Goal: Information Seeking & Learning: Learn about a topic

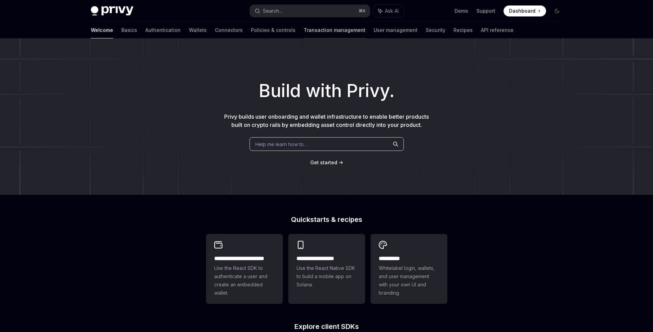
click at [304, 29] on link "Transaction management" at bounding box center [335, 30] width 62 height 16
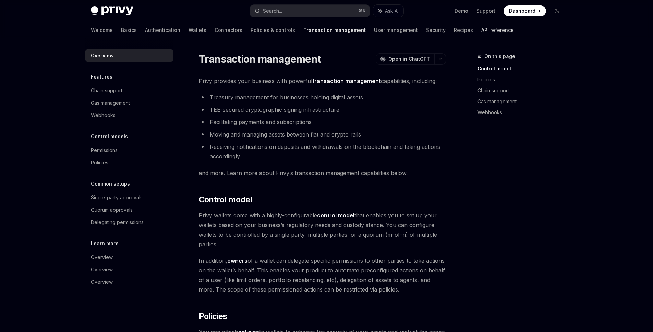
click at [481, 31] on link "API reference" at bounding box center [497, 30] width 33 height 16
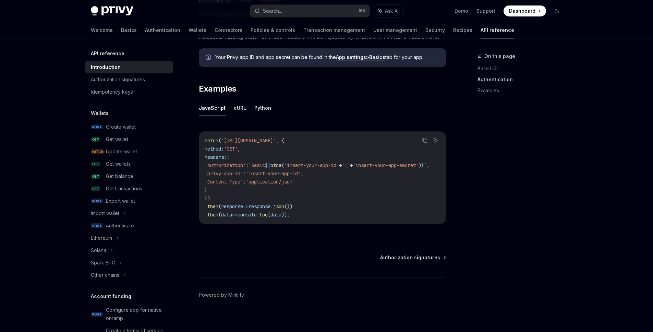
scroll to position [396, 0]
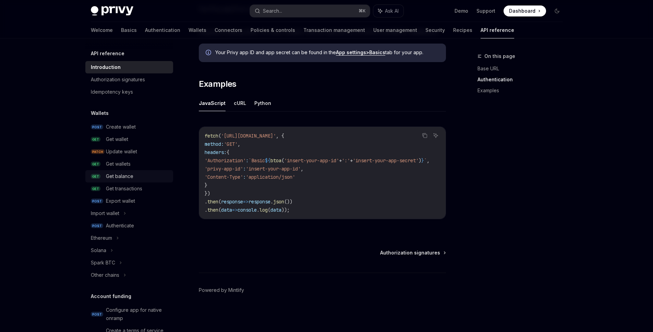
click at [141, 175] on div "Get balance" at bounding box center [137, 176] width 63 height 8
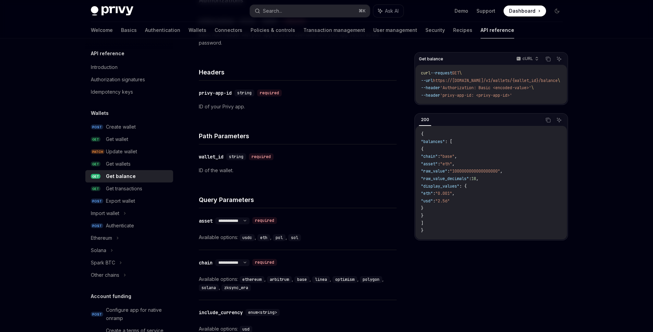
scroll to position [173, 0]
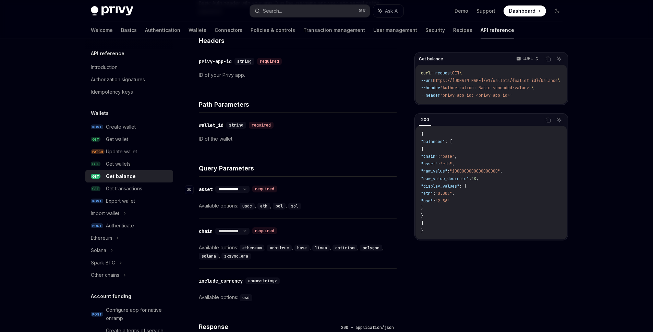
click at [246, 187] on select "**********" at bounding box center [232, 188] width 34 height 5
click at [215, 186] on select "**********" at bounding box center [232, 188] width 34 height 5
click at [243, 207] on code "usdc" at bounding box center [246, 205] width 15 height 7
click at [298, 207] on code "sol" at bounding box center [294, 205] width 13 height 7
click at [342, 213] on div "**********" at bounding box center [298, 196] width 198 height 41
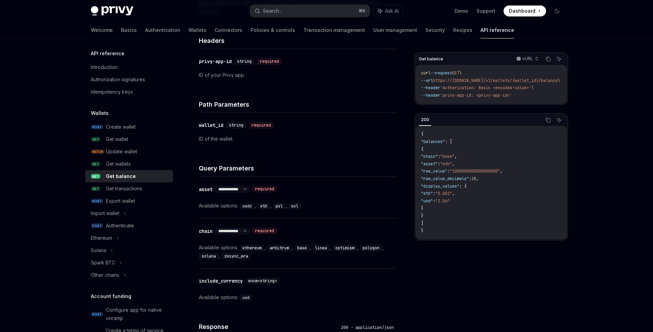
click at [272, 213] on div "**********" at bounding box center [298, 196] width 198 height 41
click at [234, 202] on div "Available options: usdc , eth , pol , sol" at bounding box center [298, 205] width 198 height 8
click at [317, 187] on div "**********" at bounding box center [294, 189] width 191 height 9
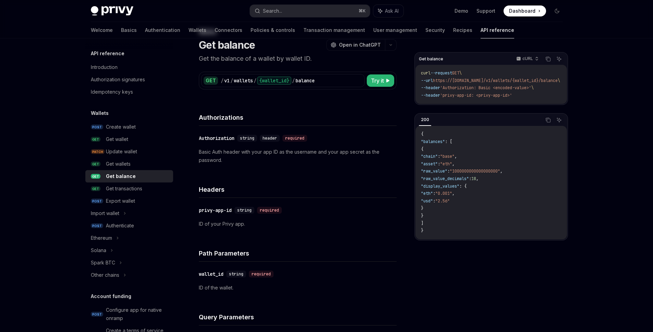
scroll to position [43, 0]
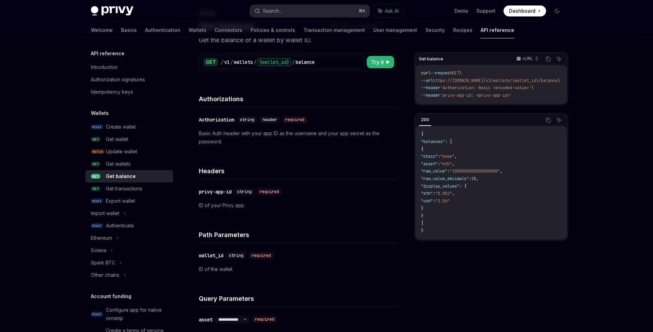
click at [241, 205] on p "ID of your Privy app." at bounding box center [298, 205] width 198 height 8
click at [291, 192] on div "​ privy-app-id string required" at bounding box center [294, 191] width 191 height 8
drag, startPoint x: 503, startPoint y: 103, endPoint x: 517, endPoint y: 102, distance: 13.7
click at [517, 102] on div "curl --request GET \ --url https://[DOMAIN_NAME]/v1/wallets/{wallet_id}/balance…" at bounding box center [490, 84] width 151 height 39
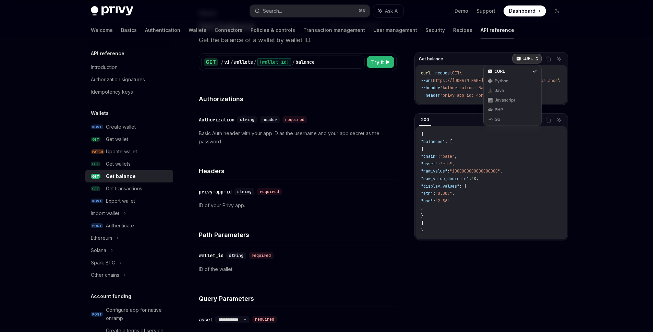
click at [528, 57] on p "cURL" at bounding box center [527, 58] width 11 height 5
click at [518, 69] on div "cURL" at bounding box center [512, 71] width 36 height 5
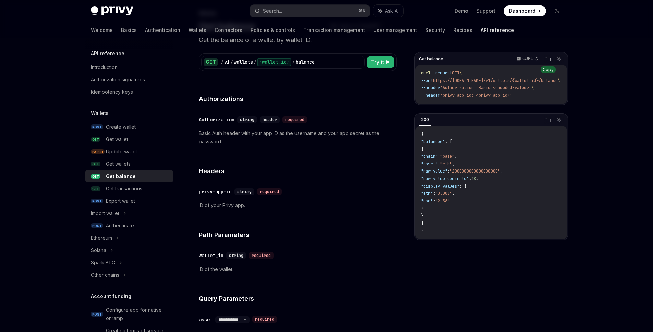
click at [549, 57] on icon "Copy the contents from the code block" at bounding box center [546, 58] width 3 height 3
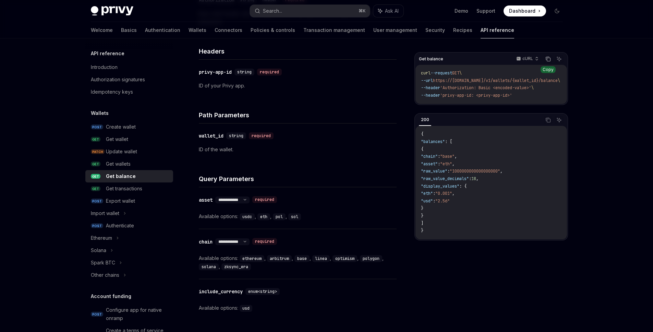
scroll to position [0, 21]
click at [313, 218] on div "Available options: usdc , eth , pol , sol" at bounding box center [298, 216] width 198 height 8
drag, startPoint x: 305, startPoint y: 222, endPoint x: 292, endPoint y: 228, distance: 14.4
click at [305, 222] on div "**********" at bounding box center [298, 207] width 198 height 41
click at [292, 228] on div "**********" at bounding box center [298, 241] width 198 height 158
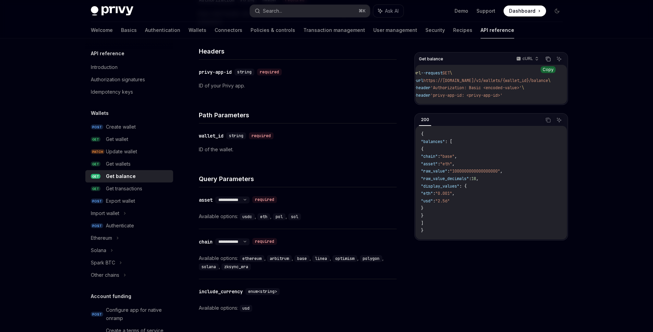
click at [293, 224] on div "**********" at bounding box center [298, 207] width 198 height 41
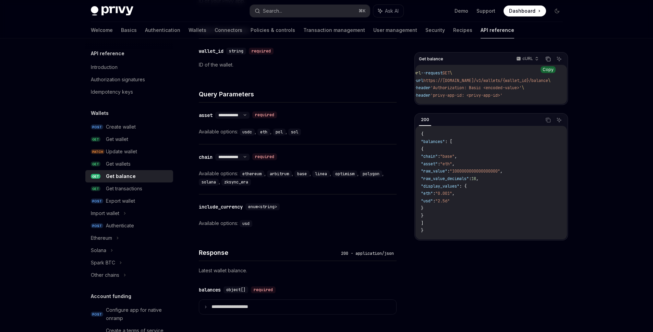
scroll to position [256, 0]
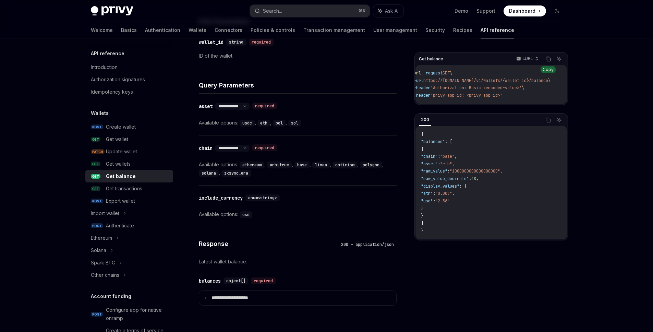
click at [230, 257] on p "Latest wallet balance." at bounding box center [298, 261] width 198 height 8
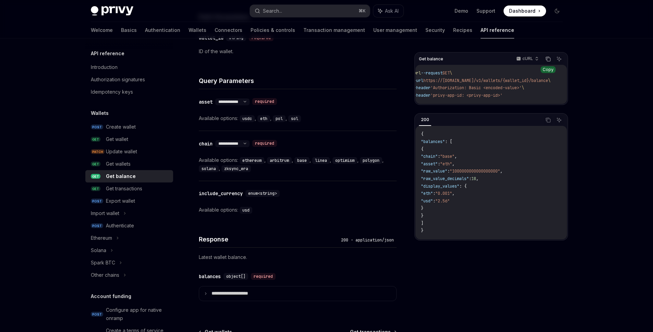
scroll to position [272, 0]
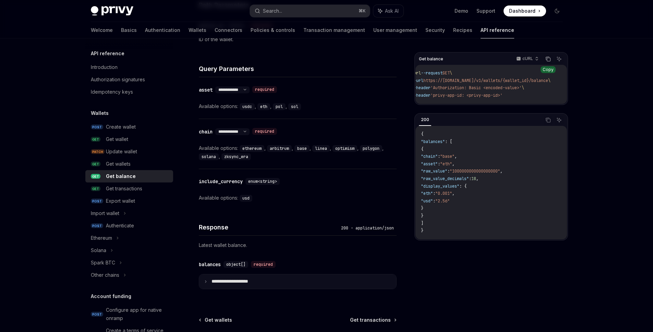
click at [215, 280] on p "**********" at bounding box center [235, 281] width 48 height 6
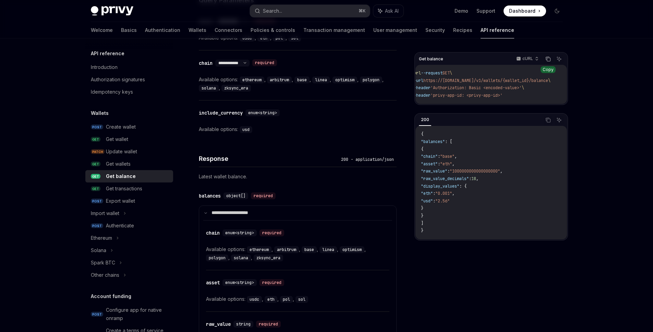
scroll to position [376, 0]
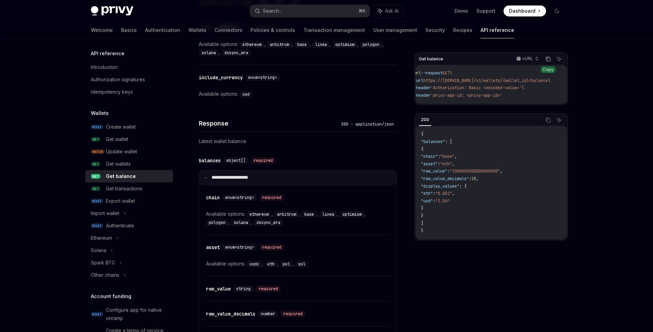
click at [205, 178] on icon at bounding box center [205, 177] width 3 height 3
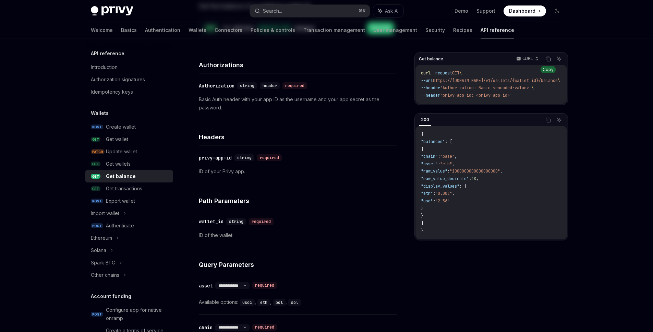
scroll to position [0, 0]
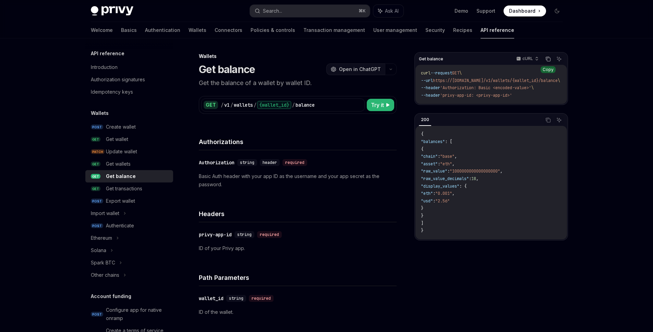
click at [357, 70] on span "Open in ChatGPT" at bounding box center [360, 69] width 42 height 7
click at [139, 161] on div "Get wallets" at bounding box center [137, 164] width 63 height 8
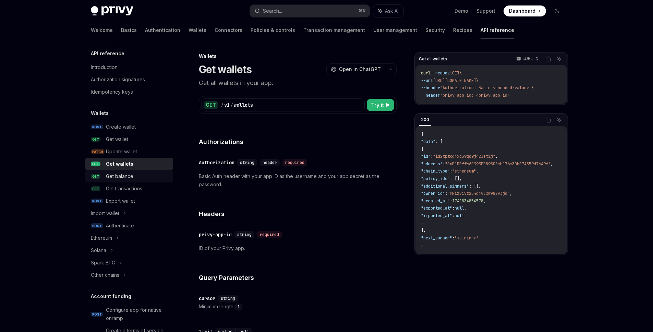
click at [129, 177] on div "Get balance" at bounding box center [119, 176] width 27 height 8
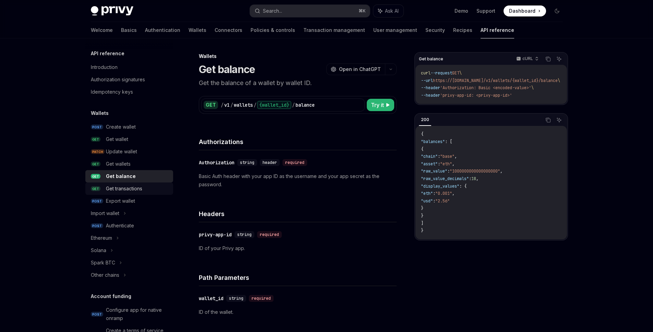
click at [130, 190] on div "Get transactions" at bounding box center [124, 188] width 36 height 8
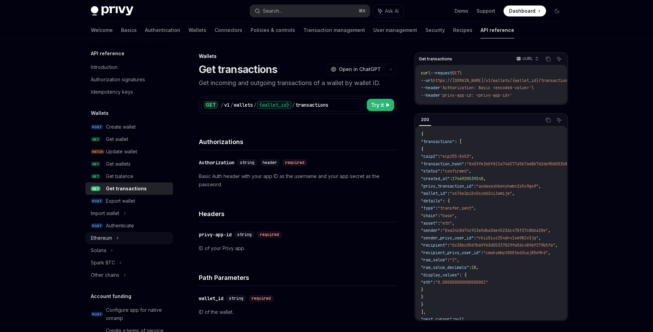
click at [120, 238] on div "Ethereum" at bounding box center [129, 238] width 88 height 12
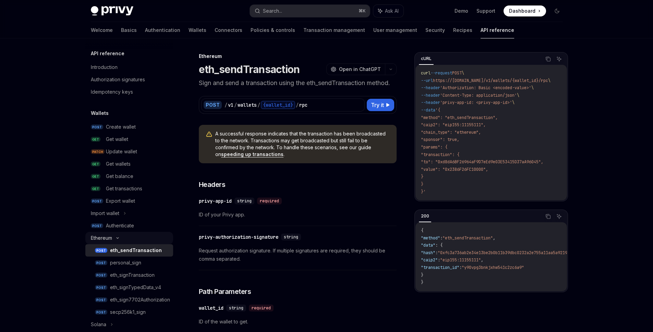
click at [119, 235] on div "Ethereum" at bounding box center [129, 238] width 88 height 12
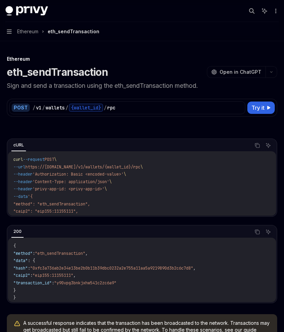
scroll to position [4, 0]
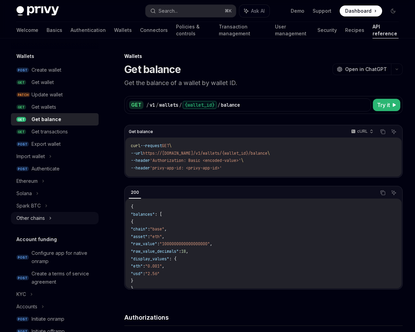
scroll to position [66, 0]
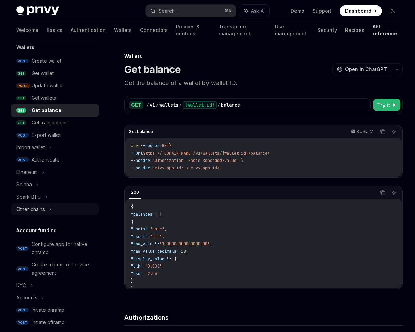
click at [50, 210] on icon at bounding box center [50, 209] width 3 height 8
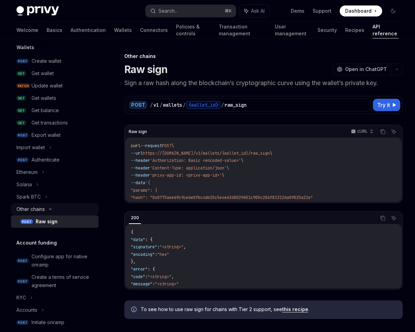
click at [50, 209] on icon at bounding box center [50, 209] width 8 height 3
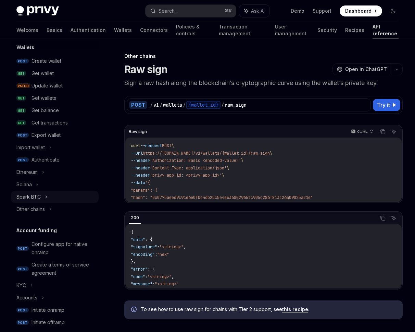
click at [49, 197] on div "Spark BTC" at bounding box center [55, 196] width 88 height 12
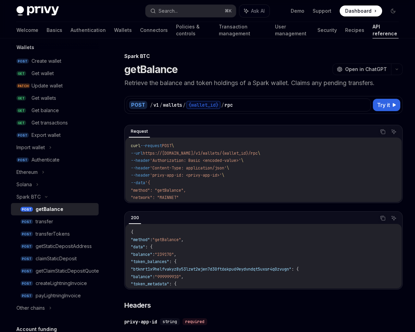
click at [50, 211] on div "getBalance" at bounding box center [50, 209] width 28 height 8
click at [40, 195] on div "Spark BTC" at bounding box center [28, 197] width 24 height 8
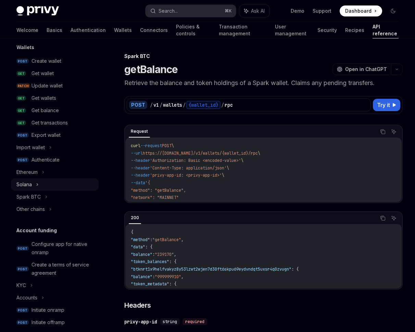
click at [35, 184] on div "Solana" at bounding box center [55, 184] width 88 height 12
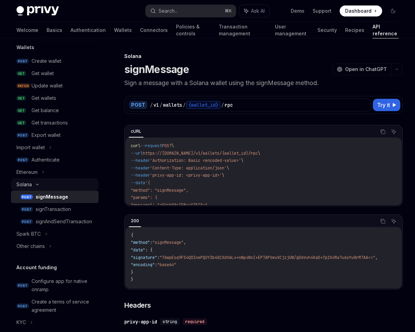
click at [35, 184] on icon at bounding box center [37, 184] width 8 height 3
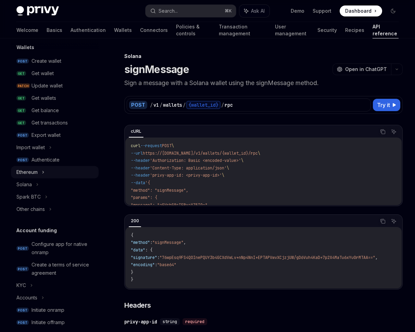
click at [39, 172] on div "Ethereum" at bounding box center [55, 172] width 88 height 12
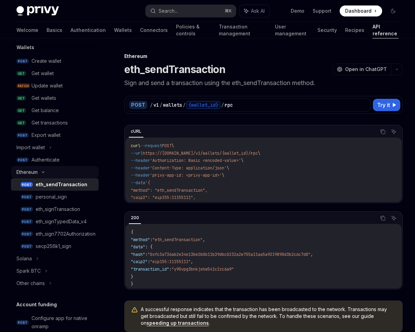
click at [39, 172] on icon at bounding box center [43, 172] width 8 height 3
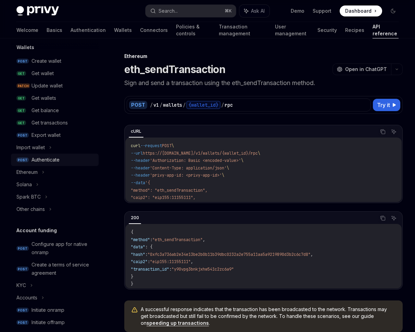
click at [50, 156] on div "Authenticate" at bounding box center [46, 160] width 28 height 8
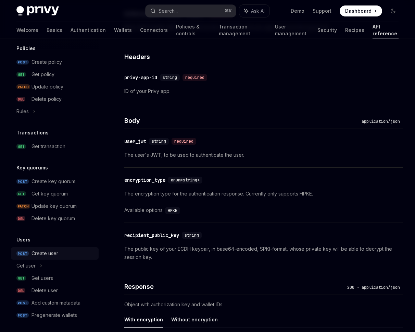
scroll to position [376, 0]
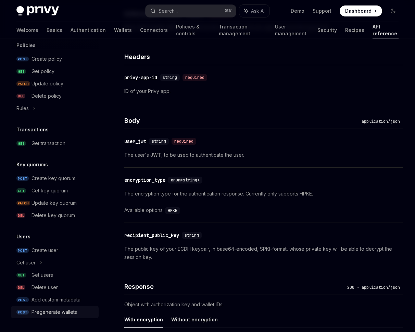
click at [55, 313] on div "Pregenerate wallets" at bounding box center [55, 312] width 46 height 8
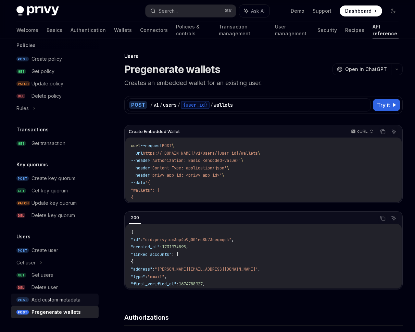
click at [58, 300] on div "Add custom metadata" at bounding box center [56, 299] width 49 height 8
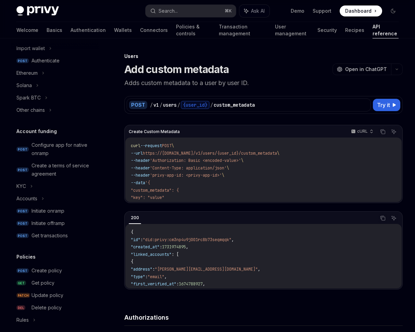
scroll to position [70, 0]
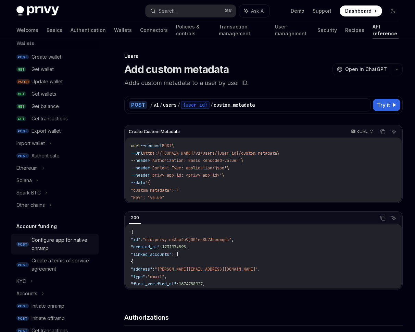
click at [66, 243] on div "Configure app for native onramp" at bounding box center [63, 244] width 63 height 16
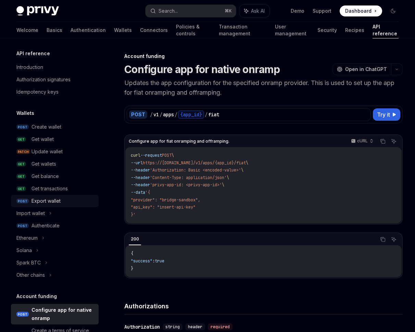
click at [53, 197] on div "Export wallet" at bounding box center [46, 201] width 29 height 8
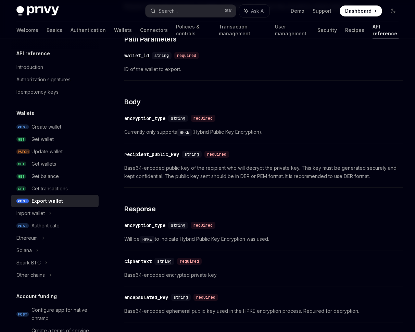
scroll to position [483, 0]
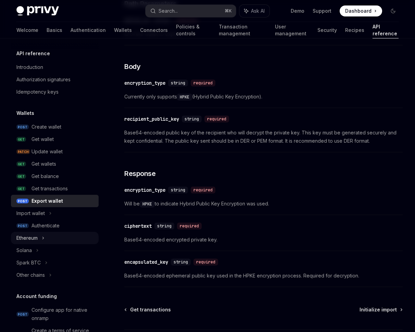
click at [60, 240] on div "Ethereum" at bounding box center [55, 238] width 88 height 12
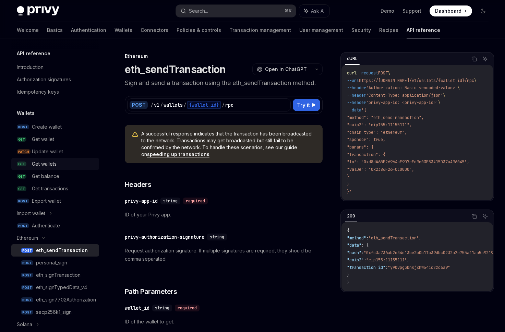
click at [56, 163] on div "Get wallets" at bounding box center [44, 164] width 25 height 8
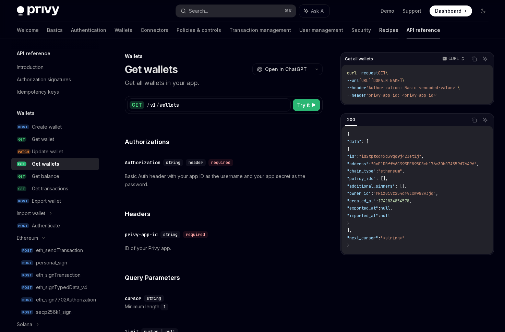
click at [379, 29] on link "Recipes" at bounding box center [388, 30] width 19 height 16
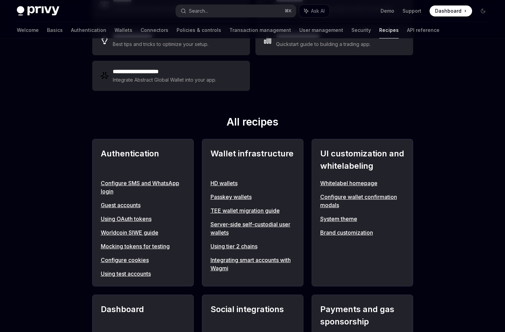
scroll to position [175, 0]
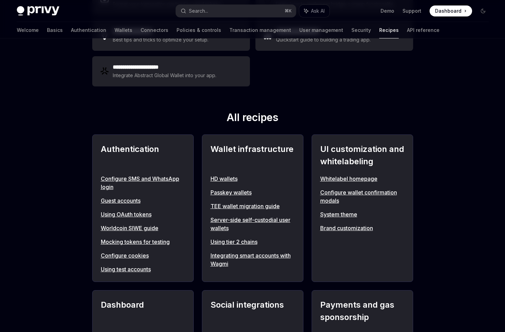
click at [222, 218] on link "Server-side self-custodial user wallets" at bounding box center [252, 223] width 84 height 16
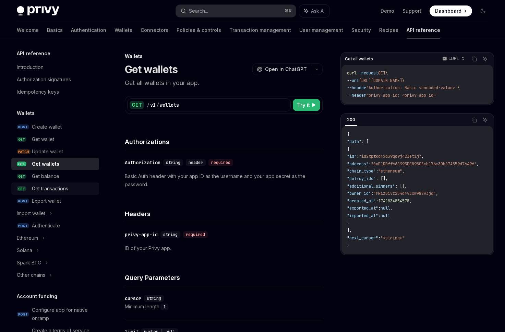
click at [64, 191] on div "Get transactions" at bounding box center [50, 188] width 36 height 8
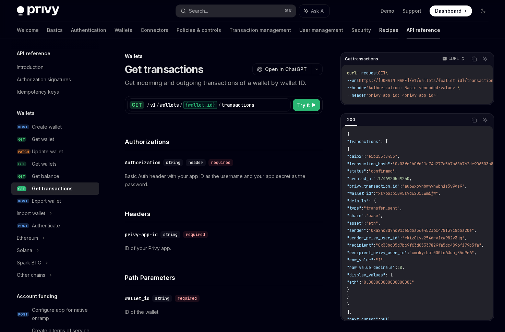
click at [379, 31] on link "Recipes" at bounding box center [388, 30] width 19 height 16
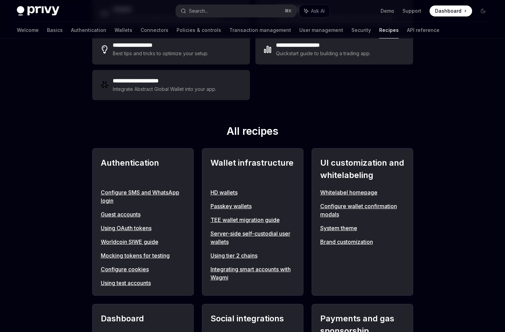
scroll to position [165, 0]
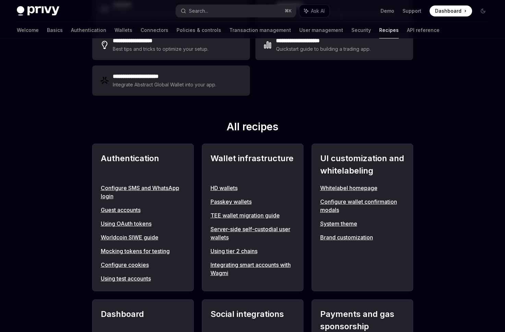
click at [249, 225] on link "Server-side self-custodial user wallets" at bounding box center [252, 233] width 84 height 16
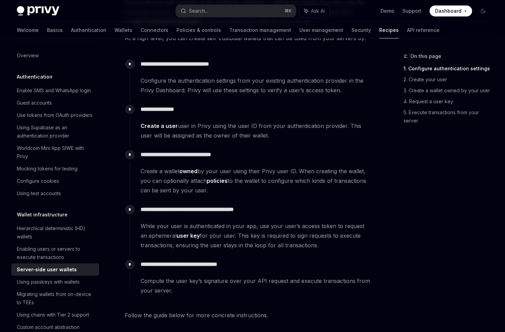
scroll to position [150, 0]
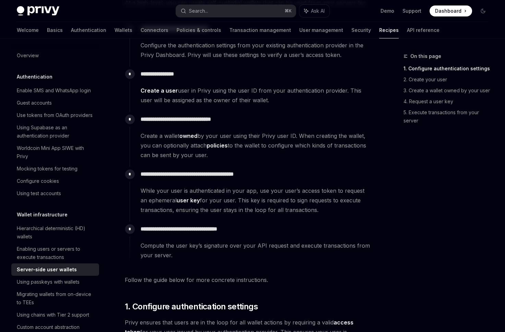
type textarea "*"
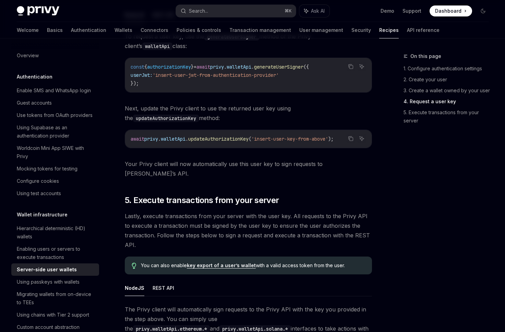
scroll to position [1261, 0]
